Goal: Task Accomplishment & Management: Manage account settings

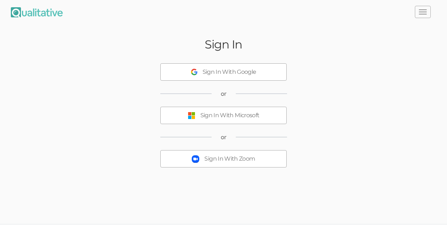
click at [220, 156] on div "Sign In With Zoom" at bounding box center [230, 159] width 51 height 8
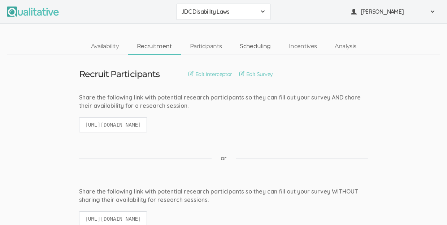
click at [260, 46] on link "Scheduling" at bounding box center [255, 47] width 49 height 16
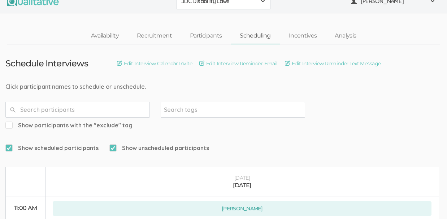
scroll to position [10, 0]
click at [164, 65] on link "Edit Interview Calendar Invite" at bounding box center [154, 64] width 75 height 8
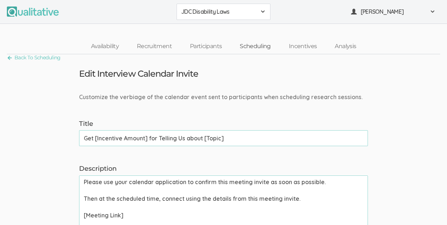
click at [256, 46] on link "Scheduling" at bounding box center [255, 47] width 49 height 16
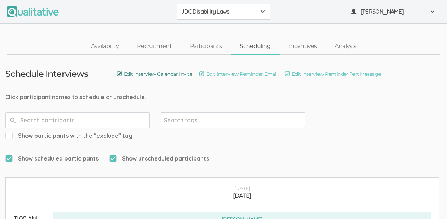
click at [179, 73] on link "Edit Interview Calendar Invite" at bounding box center [154, 74] width 75 height 8
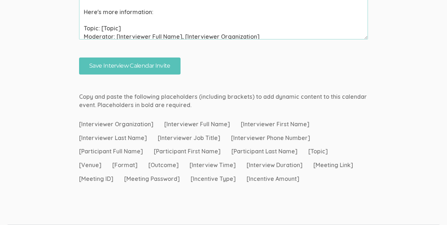
scroll to position [245, 0]
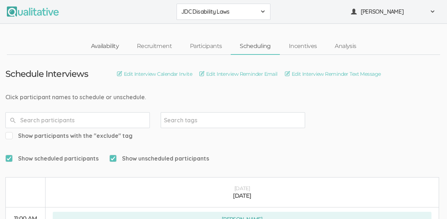
click at [114, 46] on link "Availability" at bounding box center [105, 47] width 46 height 16
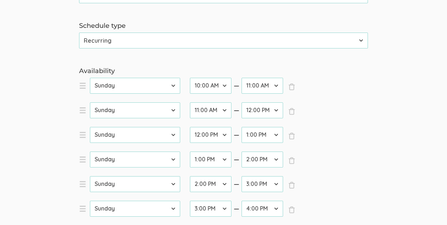
scroll to position [165, 0]
click at [80, 112] on li "× Close day [DATE] [DATE] [DATE] [DATE] [DATE] [DATE] [DATE] startTime 12:00 AM…" at bounding box center [187, 115] width 217 height 25
click at [81, 110] on li "× Close day [DATE] [DATE] [DATE] [DATE] [DATE] [DATE] [DATE] startTime 12:00 AM…" at bounding box center [187, 115] width 217 height 25
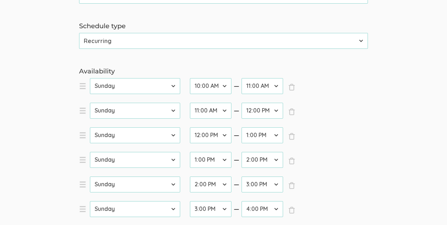
click at [81, 110] on li "× Close day [DATE] [DATE] [DATE] [DATE] [DATE] [DATE] [DATE] startTime 12:00 AM…" at bounding box center [187, 115] width 217 height 25
click at [295, 111] on span "×" at bounding box center [291, 111] width 7 height 7
select select "24"
select select "26"
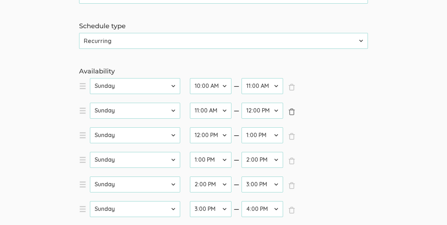
select select "28"
select select "30"
select select "32"
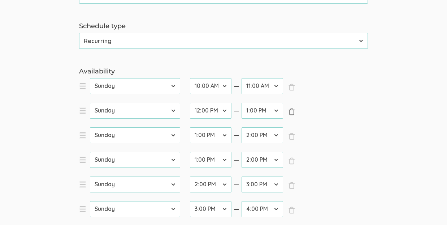
select select "32"
select select "34"
select select "36"
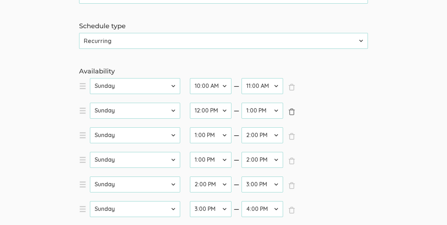
select select "38"
select select "1"
select select "34"
select select "36"
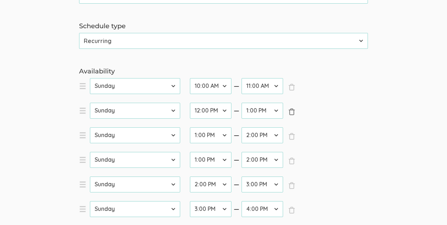
select select "38"
select select "40"
select select "42"
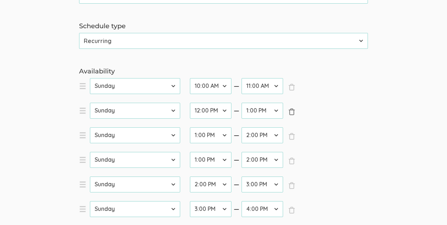
select select "2"
select select "36"
select select "38"
select select "40"
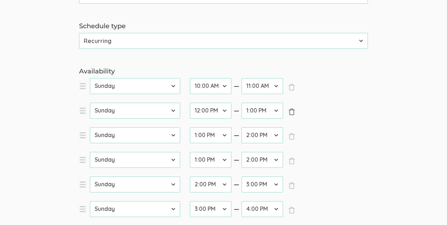
select select "40"
select select "42"
select select "3"
select select "34"
select select "36"
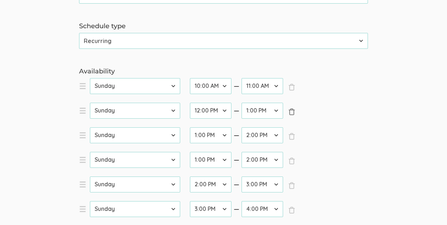
select select "36"
select select "38"
select select "40"
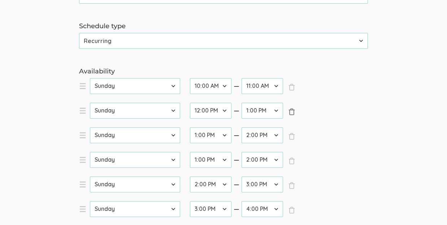
select select "42"
select select "4"
select select "36"
select select "38"
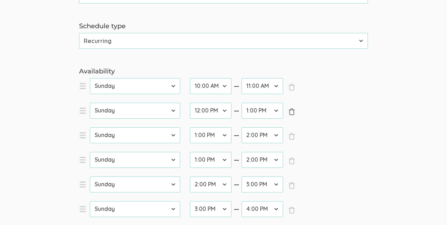
select select "40"
select select "42"
select select "6"
select select "16"
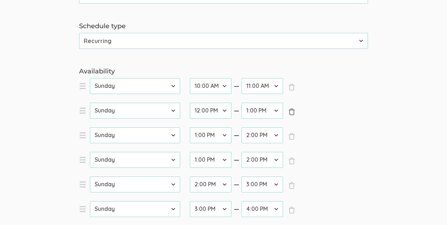
select select "18"
select select "20"
select select "22"
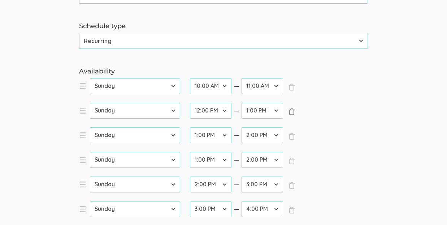
select select "22"
select select "24"
select select "26"
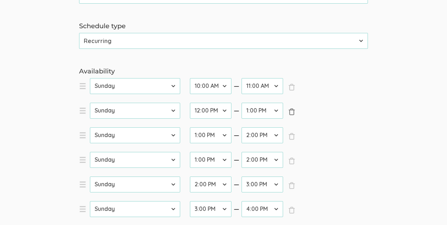
select select "28"
select select "30"
select select "32"
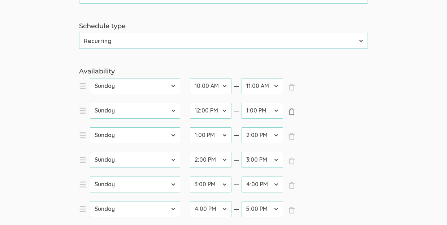
click at [295, 111] on span "×" at bounding box center [291, 111] width 7 height 7
select select "26"
select select "28"
select select "30"
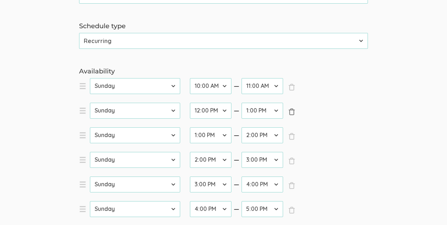
select select "30"
select select "32"
select select "34"
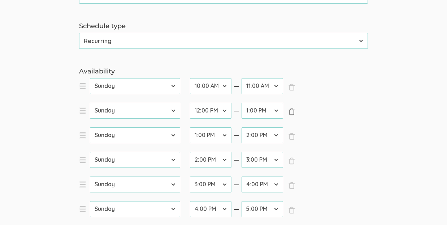
select select "36"
select select "38"
select select "1"
select select "34"
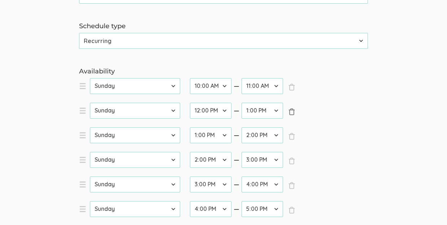
select select "36"
select select "38"
select select "40"
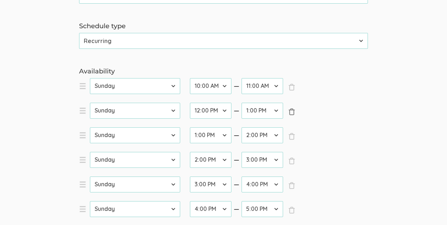
select select "40"
select select "42"
select select "2"
select select "36"
select select "38"
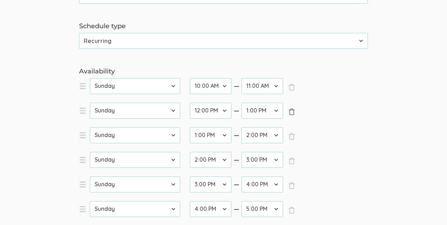
select select "38"
select select "40"
select select "42"
select select "3"
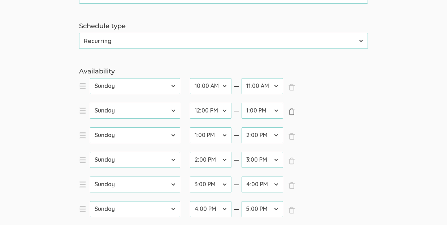
select select "34"
select select "36"
select select "38"
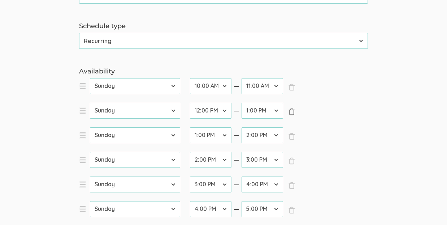
select select "40"
select select "42"
select select "4"
select select "36"
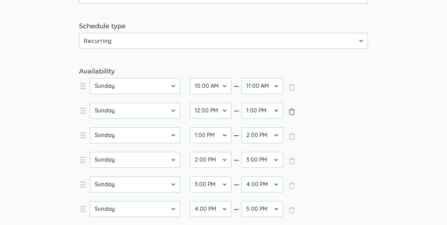
select select "38"
select select "40"
select select "42"
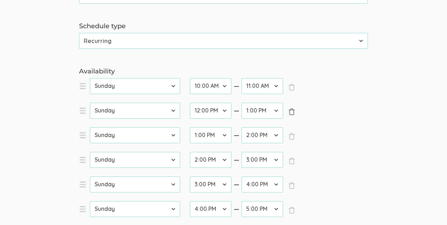
select select "6"
select select "16"
select select "18"
select select "20"
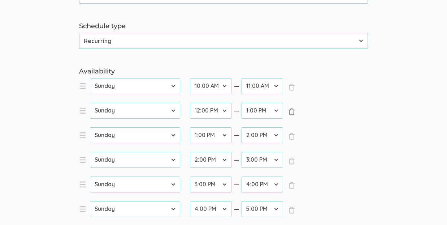
select select "20"
select select "22"
select select "24"
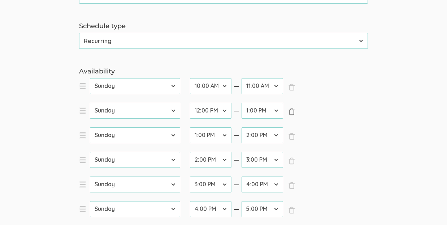
select select "26"
select select "28"
select select "30"
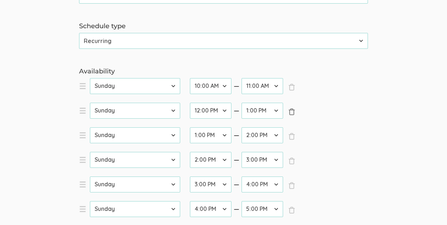
select select "30"
select select "32"
click at [295, 111] on span "×" at bounding box center [291, 111] width 7 height 7
select select "28"
select select "30"
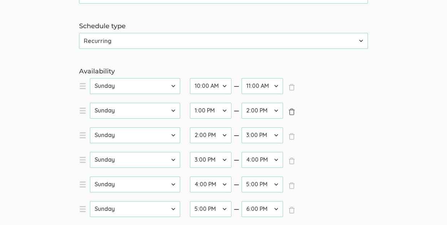
select select "30"
select select "32"
select select "34"
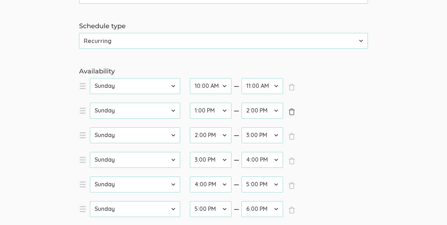
select select "36"
select select "38"
select select "1"
select select "34"
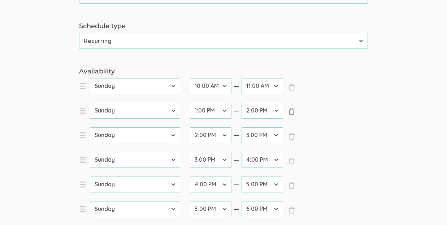
select select "36"
select select "38"
select select "40"
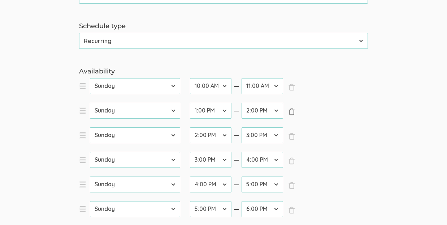
select select "40"
select select "42"
select select "2"
select select "36"
select select "38"
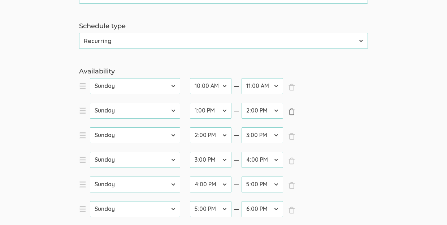
select select "38"
select select "40"
select select "42"
select select "3"
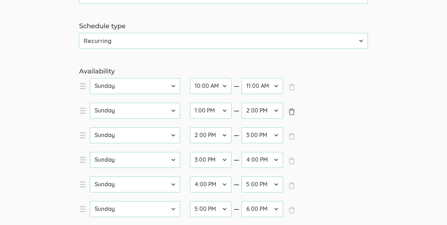
select select "34"
select select "36"
select select "38"
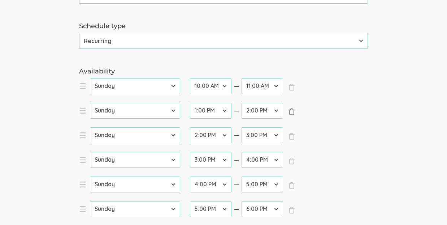
select select "40"
select select "42"
select select "4"
select select "36"
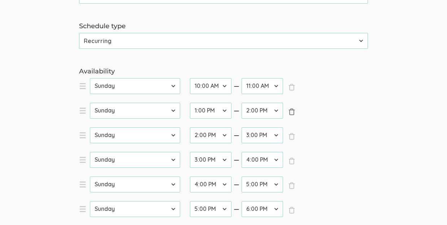
select select "38"
select select "40"
select select "42"
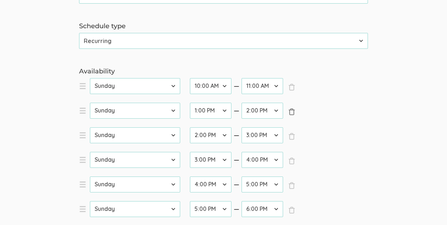
select select "6"
select select "16"
select select "18"
select select "20"
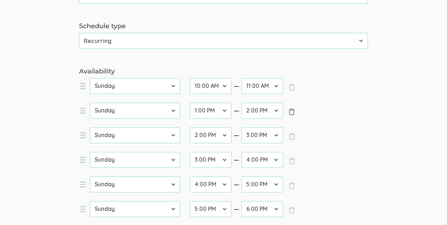
select select "20"
select select "22"
select select "24"
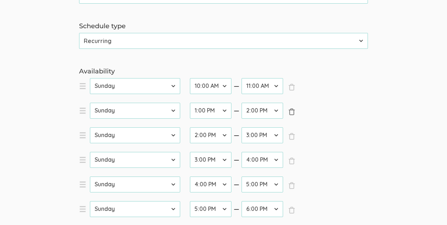
select select "26"
select select "28"
select select "30"
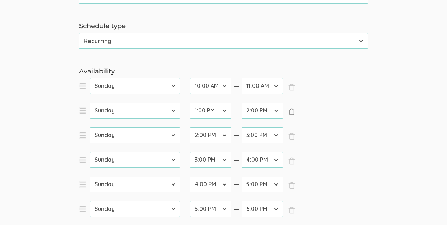
select select "30"
select select "32"
click at [295, 111] on span "×" at bounding box center [291, 111] width 7 height 7
select select "30"
select select "32"
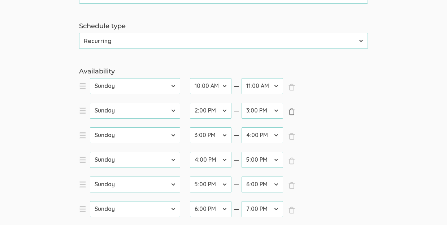
select select "32"
select select "34"
select select "36"
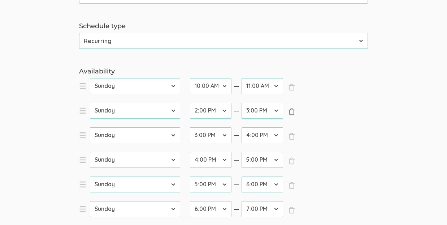
select select "38"
select select "1"
select select "34"
select select "36"
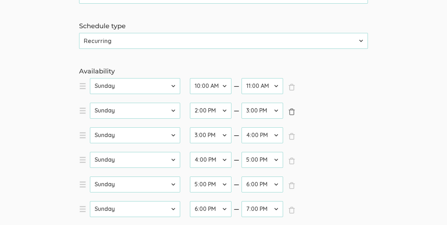
select select "38"
select select "40"
select select "42"
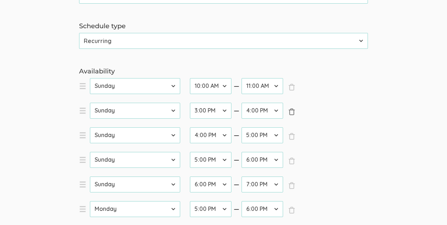
click at [295, 111] on span "×" at bounding box center [291, 111] width 7 height 7
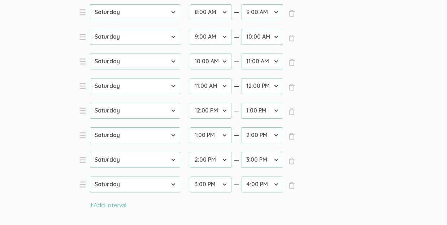
scroll to position [633, 0]
click at [293, 160] on span "×" at bounding box center [291, 160] width 7 height 7
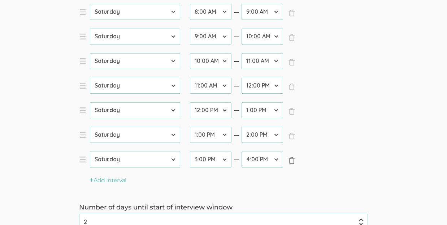
click at [293, 160] on span "×" at bounding box center [291, 160] width 7 height 7
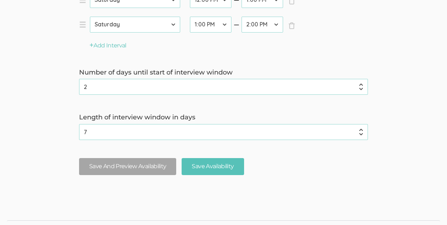
scroll to position [743, 0]
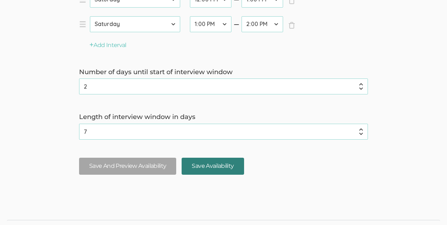
click at [204, 163] on input "Save Availability" at bounding box center [213, 166] width 62 height 17
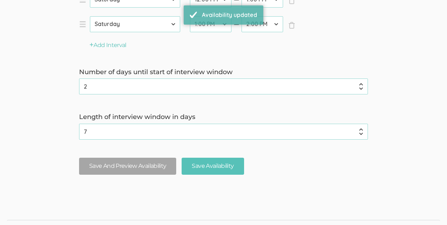
scroll to position [0, 0]
